Goal: Task Accomplishment & Management: Manage account settings

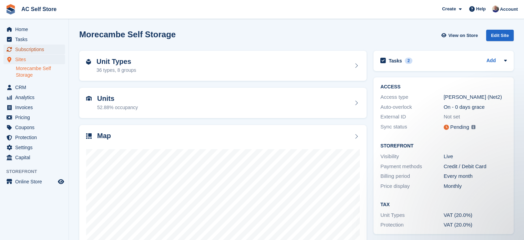
click at [23, 50] on span "Subscriptions" at bounding box center [35, 49] width 41 height 10
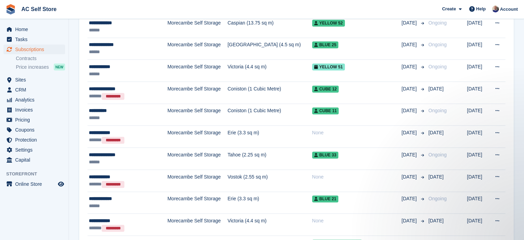
scroll to position [276, 0]
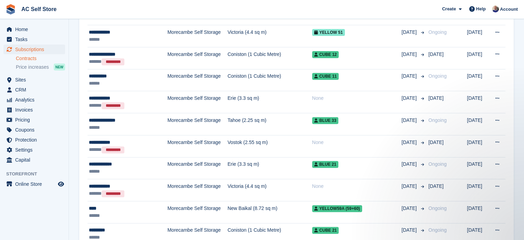
click at [27, 60] on link "Contracts" at bounding box center [40, 58] width 49 height 7
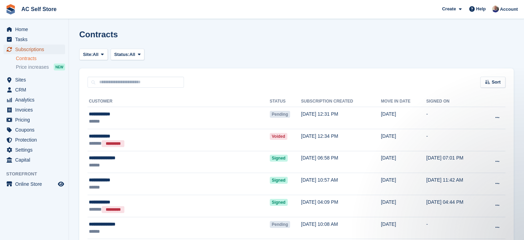
click at [25, 51] on span "Subscriptions" at bounding box center [35, 49] width 41 height 10
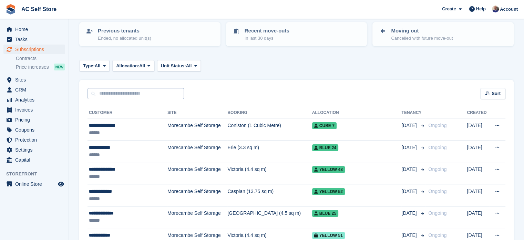
scroll to position [69, 0]
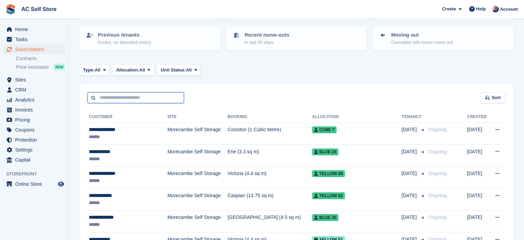
click at [99, 98] on input "text" at bounding box center [136, 97] width 97 height 11
type input "*"
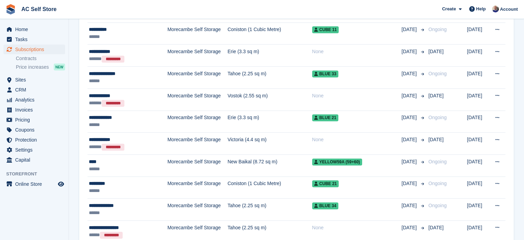
scroll to position [322, 0]
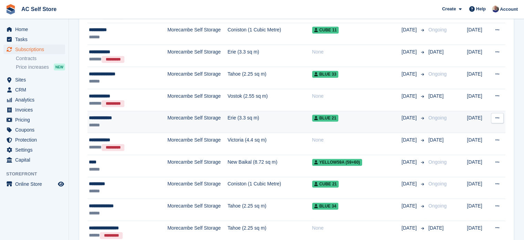
click at [106, 117] on div "**********" at bounding box center [124, 117] width 70 height 7
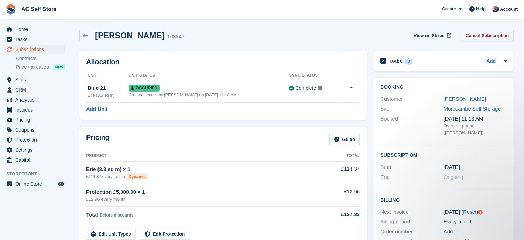
click at [488, 37] on link "Cancel Subscription" at bounding box center [487, 35] width 53 height 11
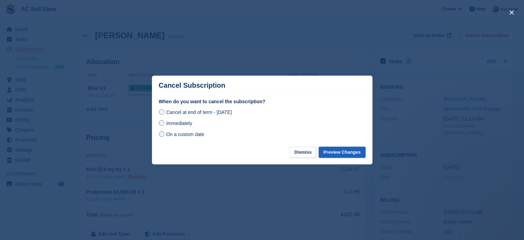
click at [343, 152] on button "Preview Changes" at bounding box center [342, 152] width 47 height 11
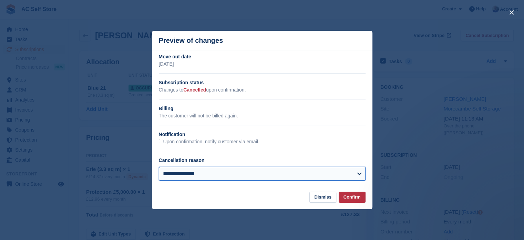
click at [357, 174] on select "**********" at bounding box center [262, 173] width 207 height 14
select select "**********"
click at [159, 167] on select "**********" at bounding box center [262, 173] width 207 height 14
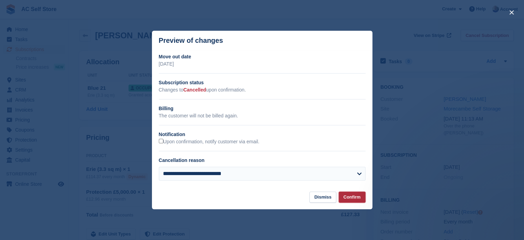
click at [354, 197] on button "Confirm" at bounding box center [352, 196] width 27 height 11
drag, startPoint x: 227, startPoint y: 38, endPoint x: 200, endPoint y: 42, distance: 27.5
click at [200, 42] on header "Preview of changes" at bounding box center [262, 41] width 221 height 20
click at [234, 42] on header "Preview of changes" at bounding box center [262, 41] width 221 height 20
click at [326, 198] on button "Dismiss" at bounding box center [323, 196] width 27 height 11
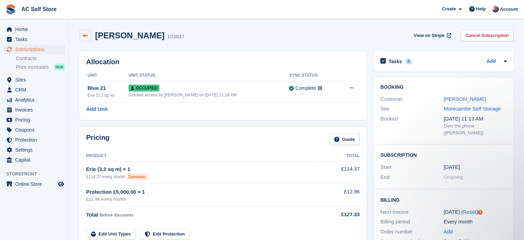
click at [86, 33] on icon at bounding box center [85, 35] width 5 height 5
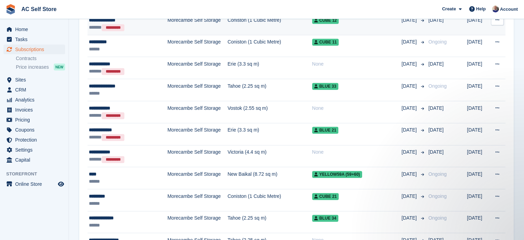
scroll to position [310, 0]
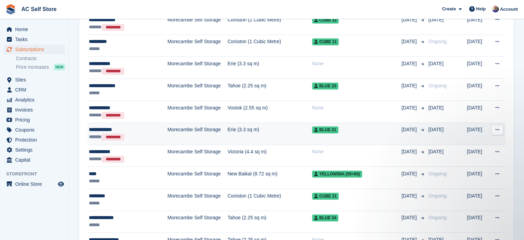
click at [98, 129] on div "**********" at bounding box center [124, 129] width 70 height 7
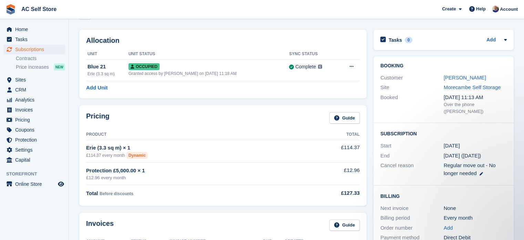
scroll to position [34, 0]
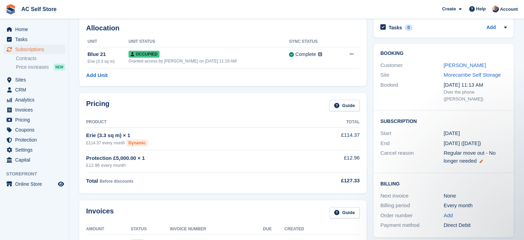
click at [480, 159] on icon at bounding box center [481, 160] width 3 height 3
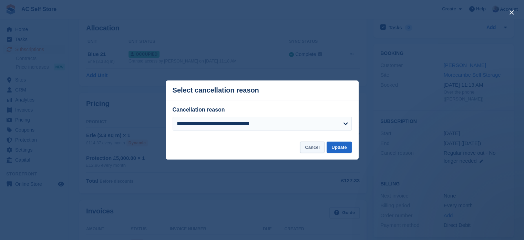
click at [312, 148] on button "Cancel" at bounding box center [312, 146] width 24 height 11
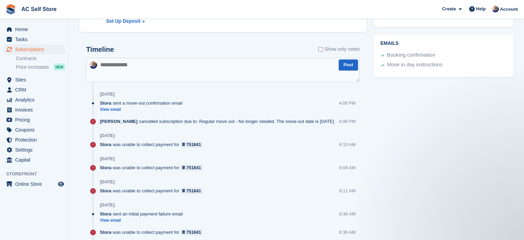
scroll to position [310, 0]
